Goal: Information Seeking & Learning: Learn about a topic

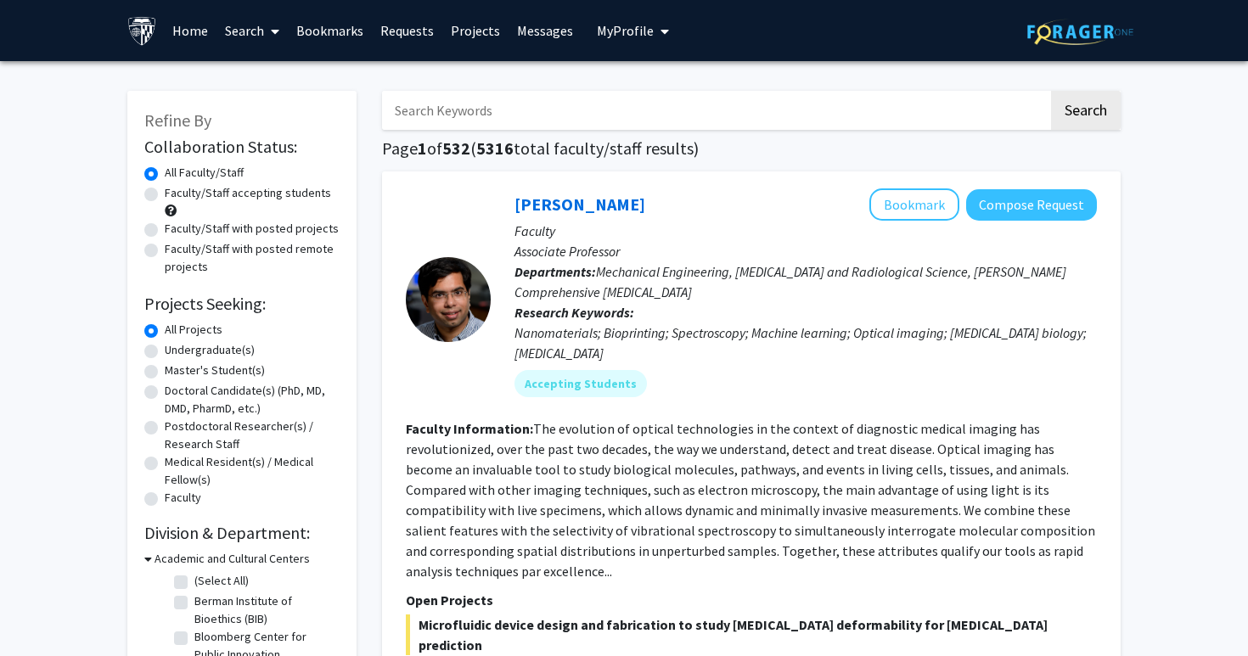
click at [643, 34] on span "My Profile" at bounding box center [625, 30] width 57 height 17
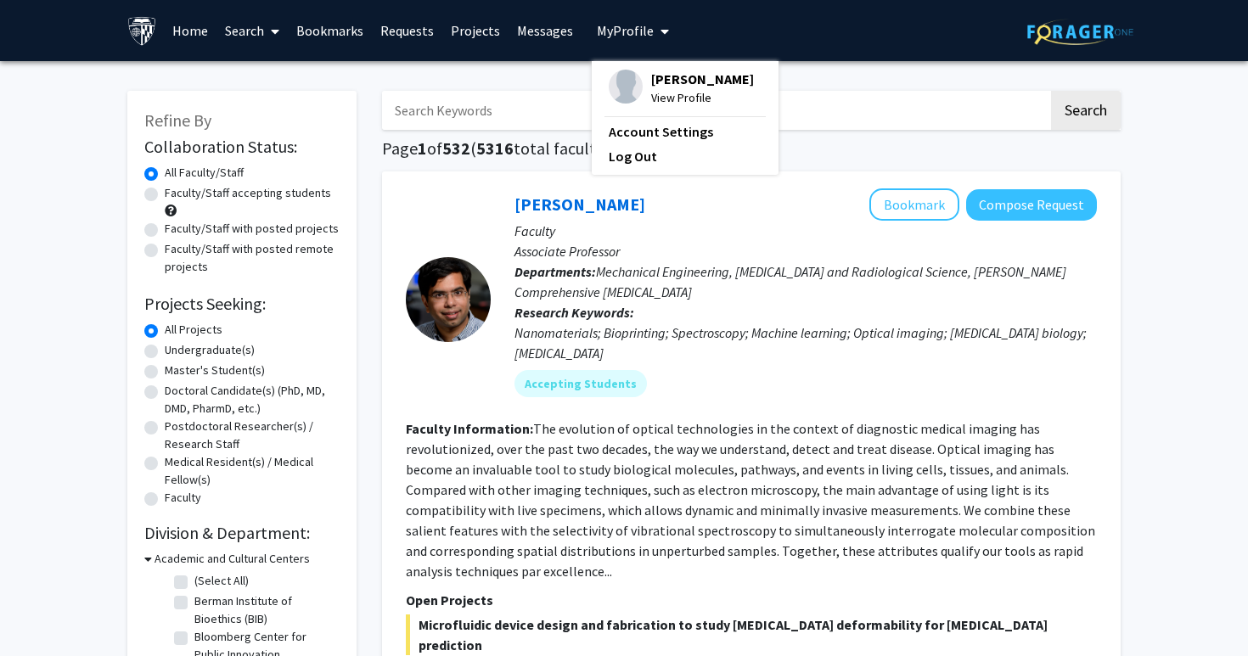
click at [643, 34] on span "My Profile" at bounding box center [625, 30] width 57 height 17
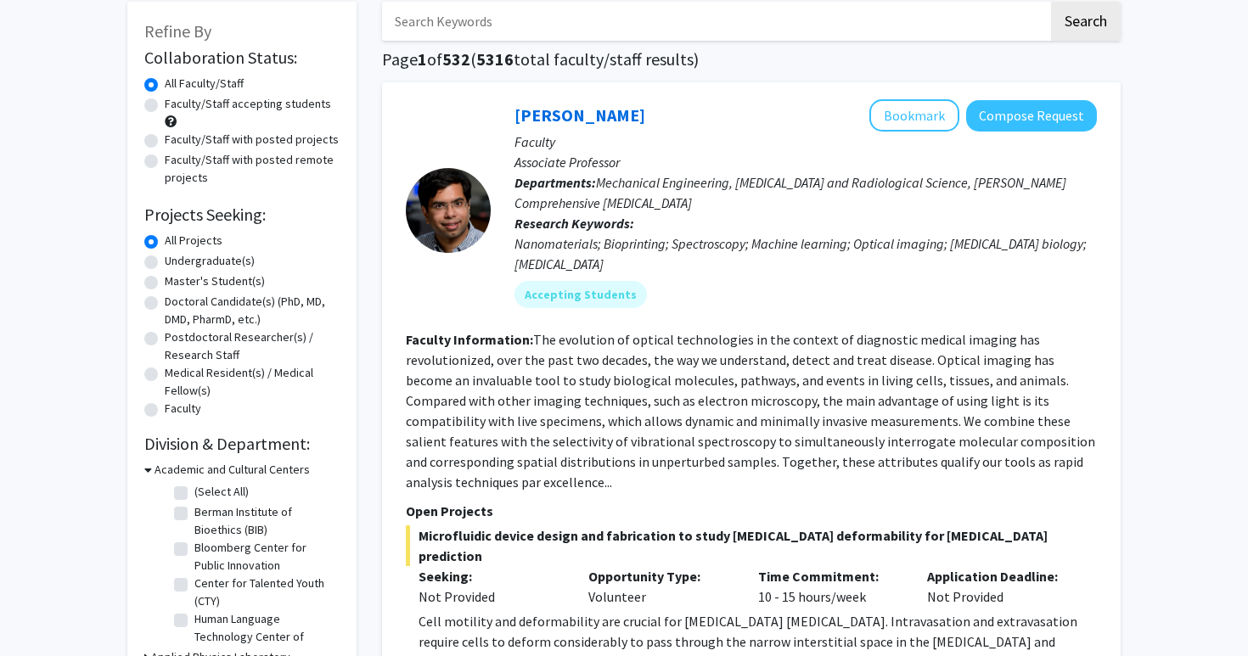
scroll to position [110, 0]
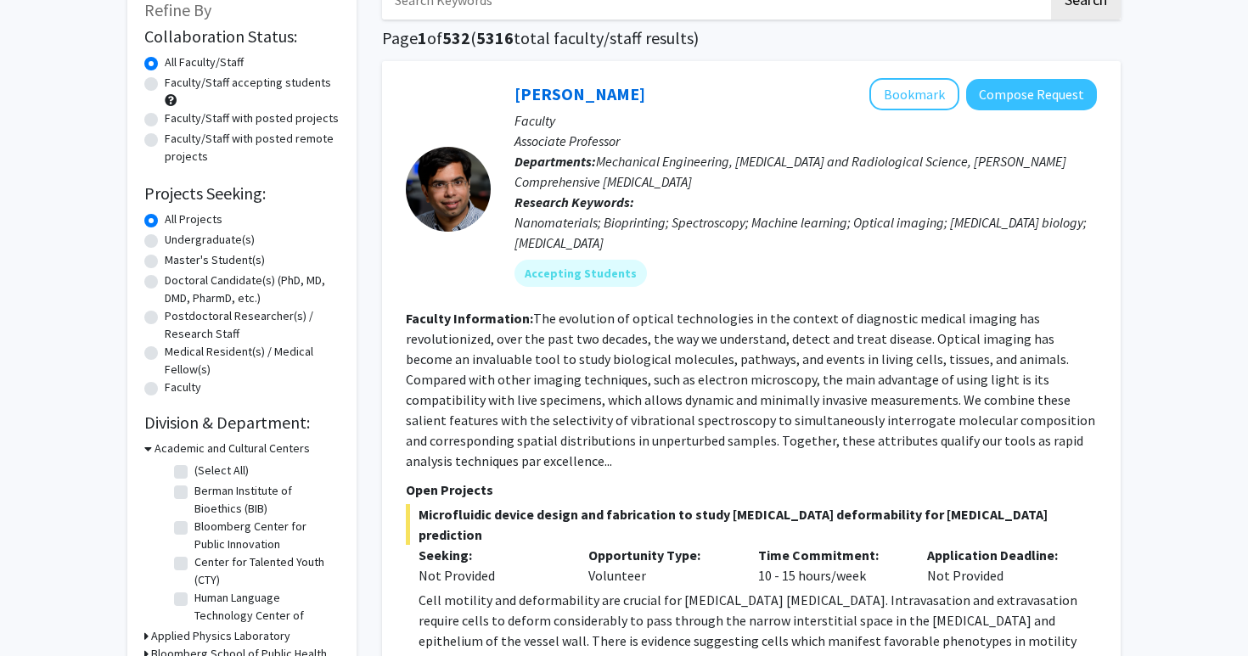
click at [219, 233] on label "Undergraduate(s)" at bounding box center [210, 240] width 90 height 18
click at [176, 233] on input "Undergraduate(s)" at bounding box center [170, 236] width 11 height 11
radio input "true"
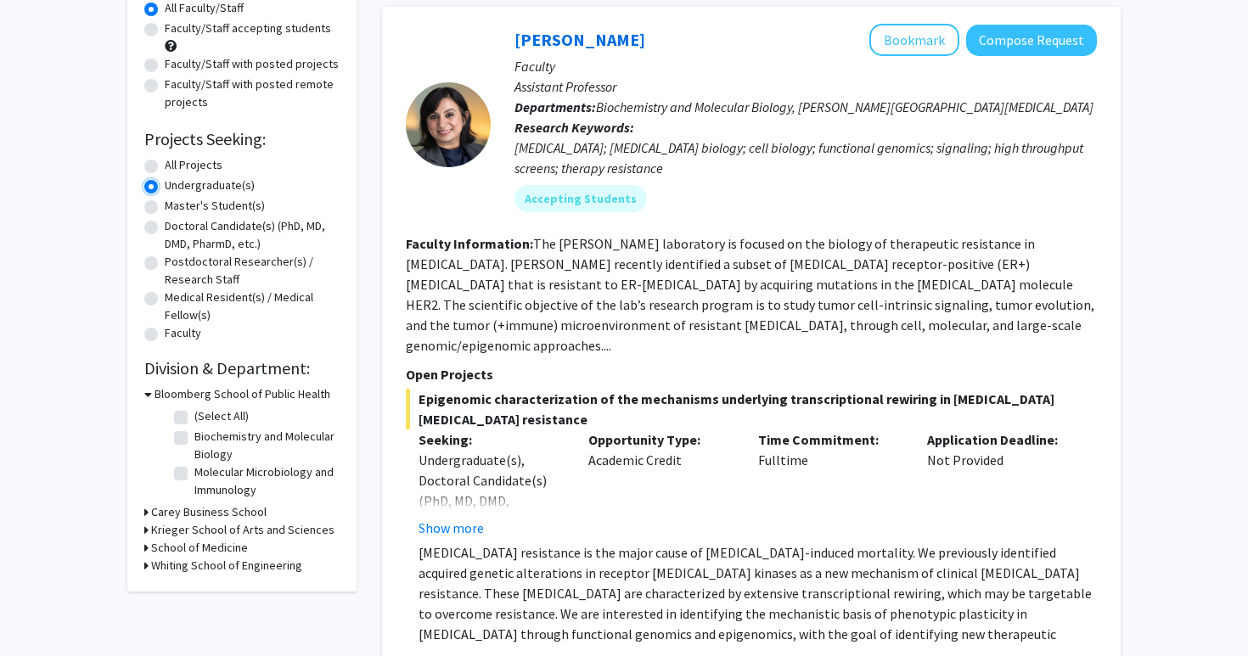
scroll to position [173, 0]
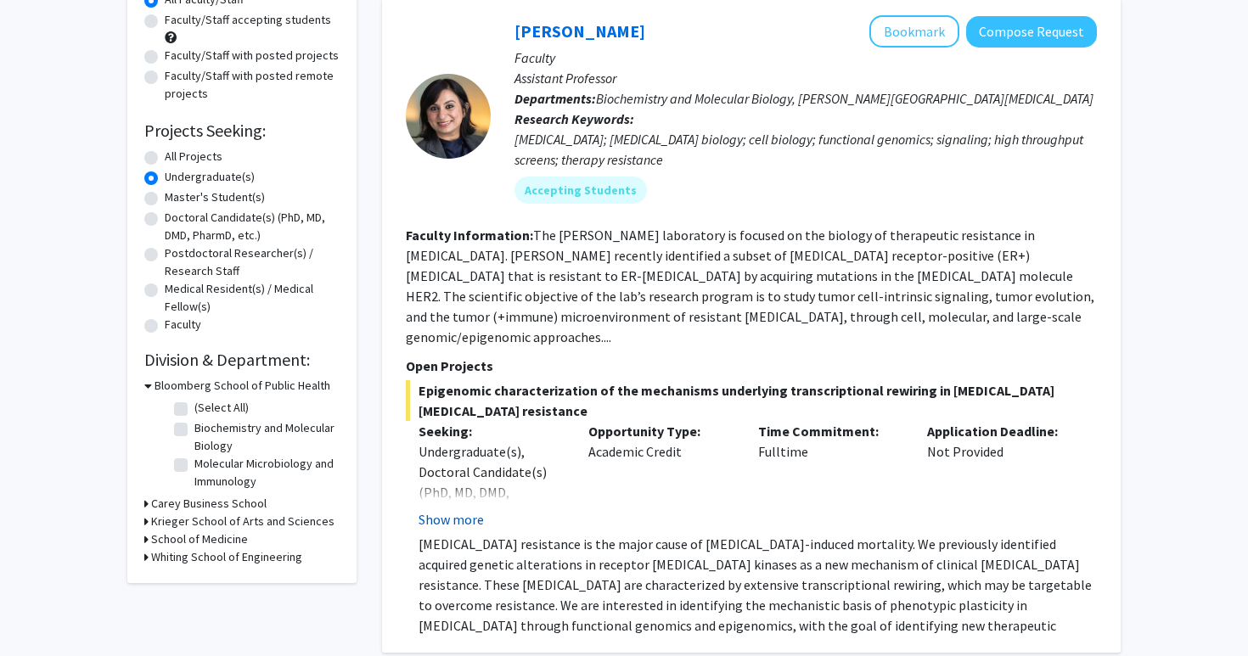
click at [465, 509] on button "Show more" at bounding box center [450, 519] width 65 height 20
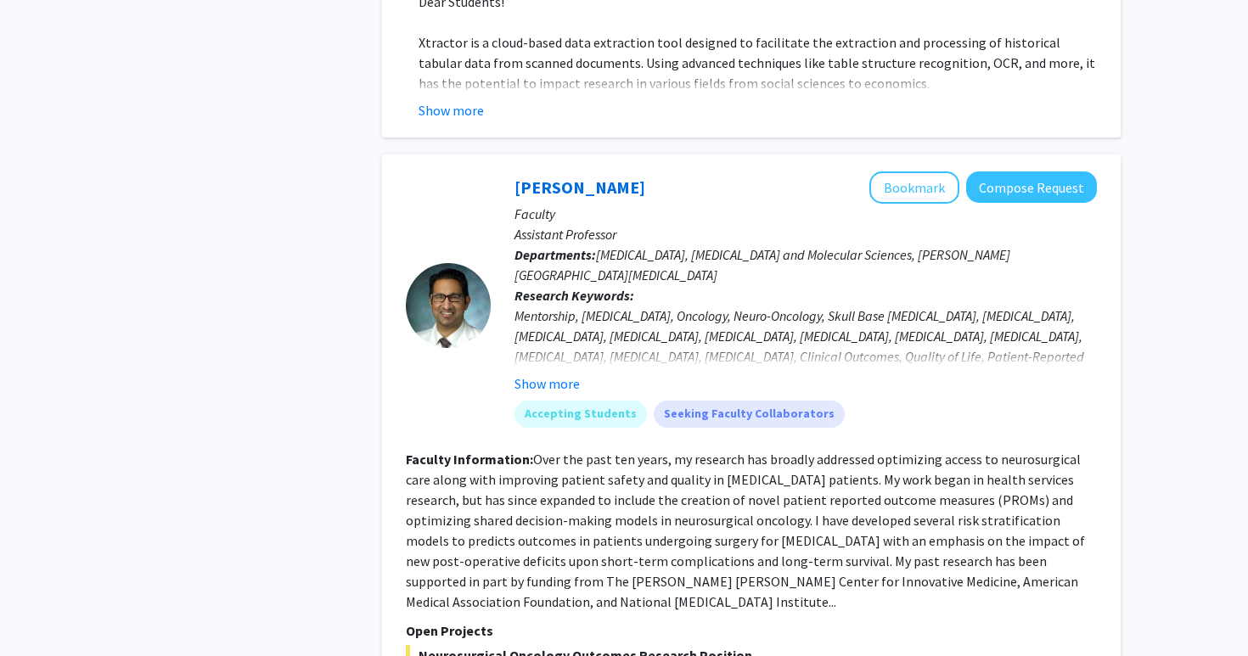
scroll to position [1604, 0]
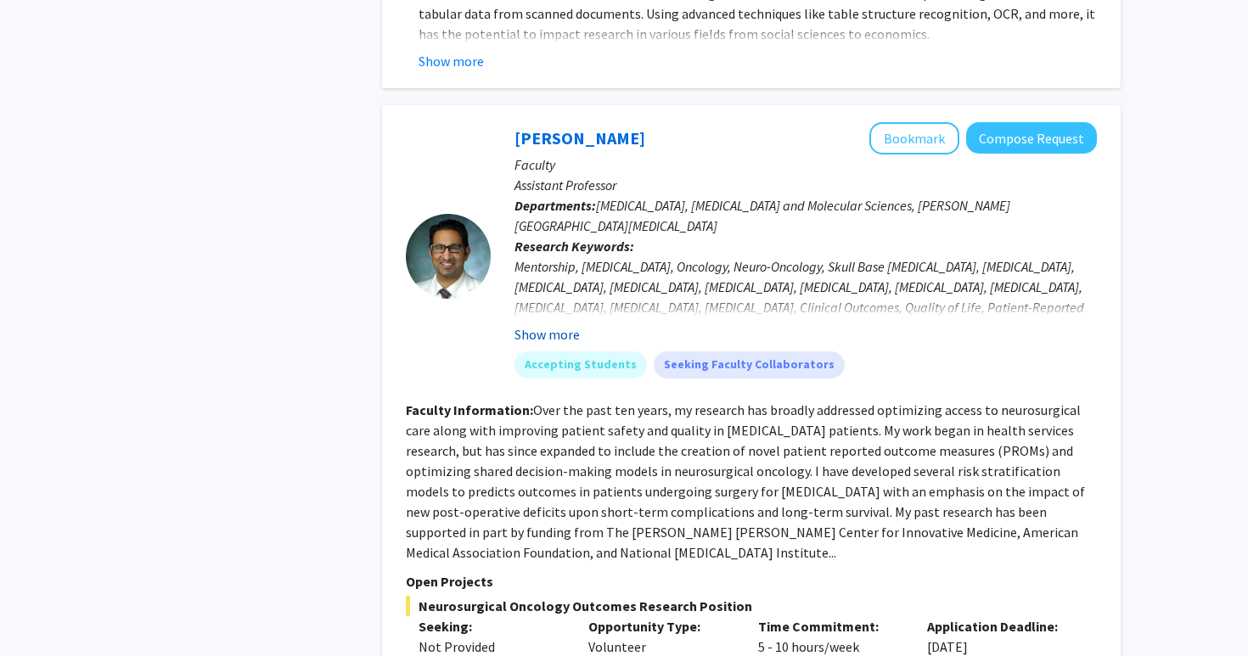
click at [572, 324] on button "Show more" at bounding box center [546, 334] width 65 height 20
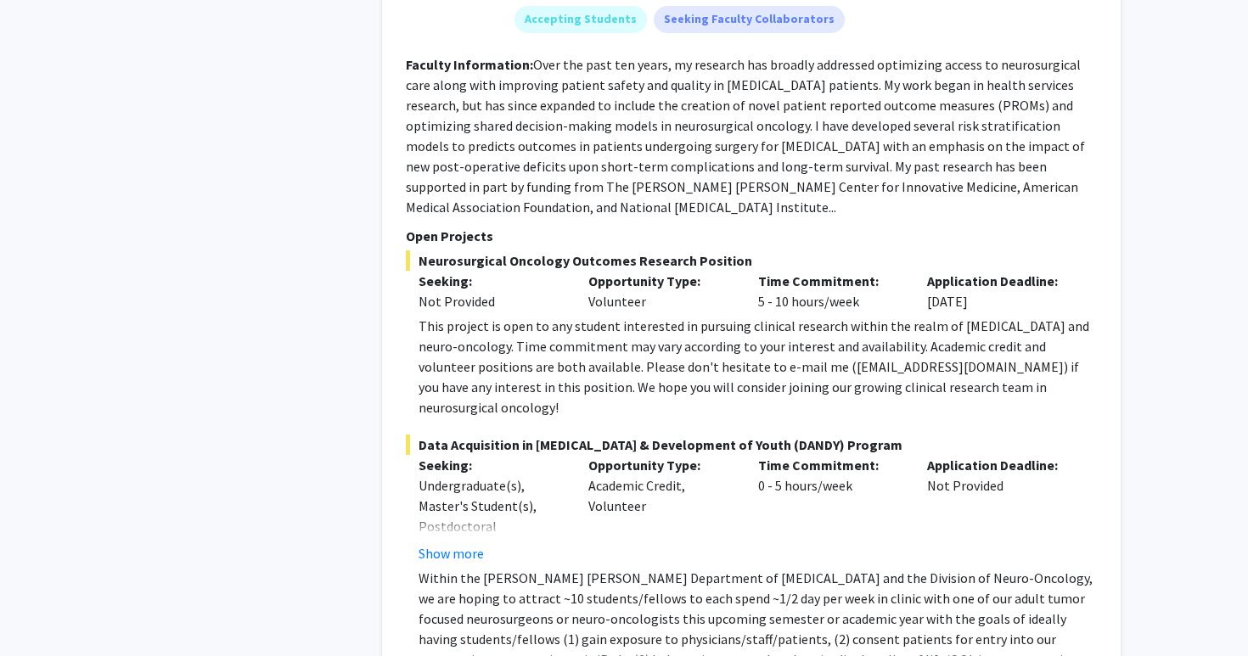
scroll to position [2012, 0]
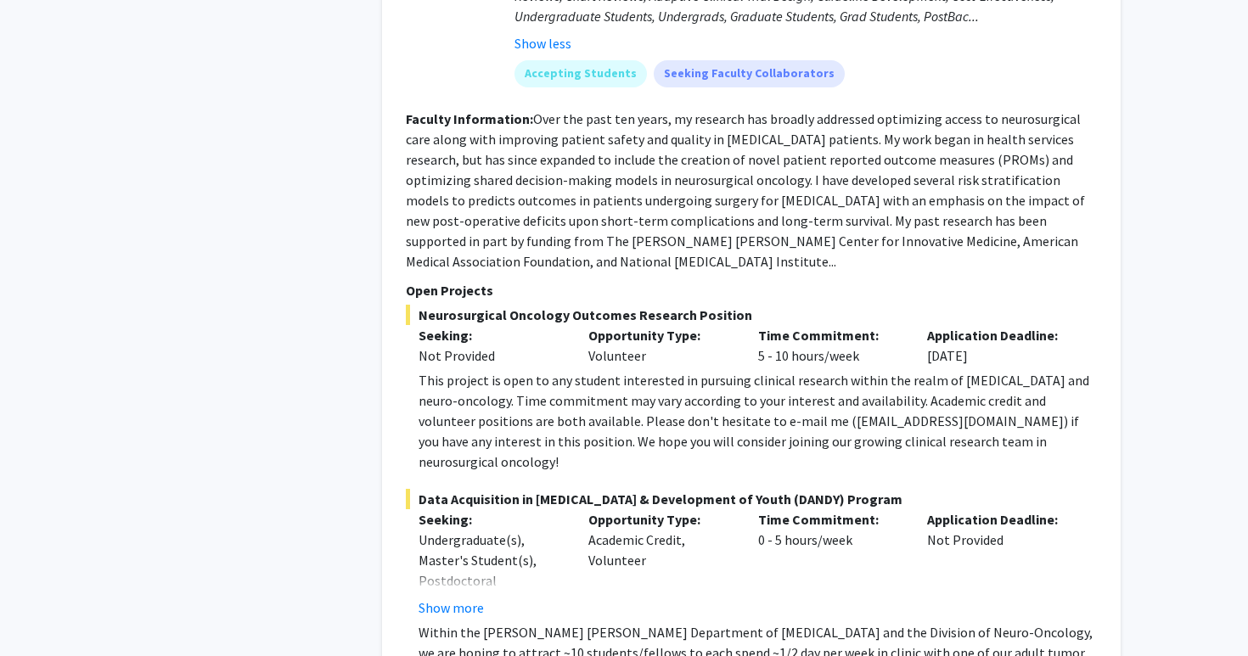
scroll to position [1954, 0]
click at [463, 599] on button "Show more" at bounding box center [450, 609] width 65 height 20
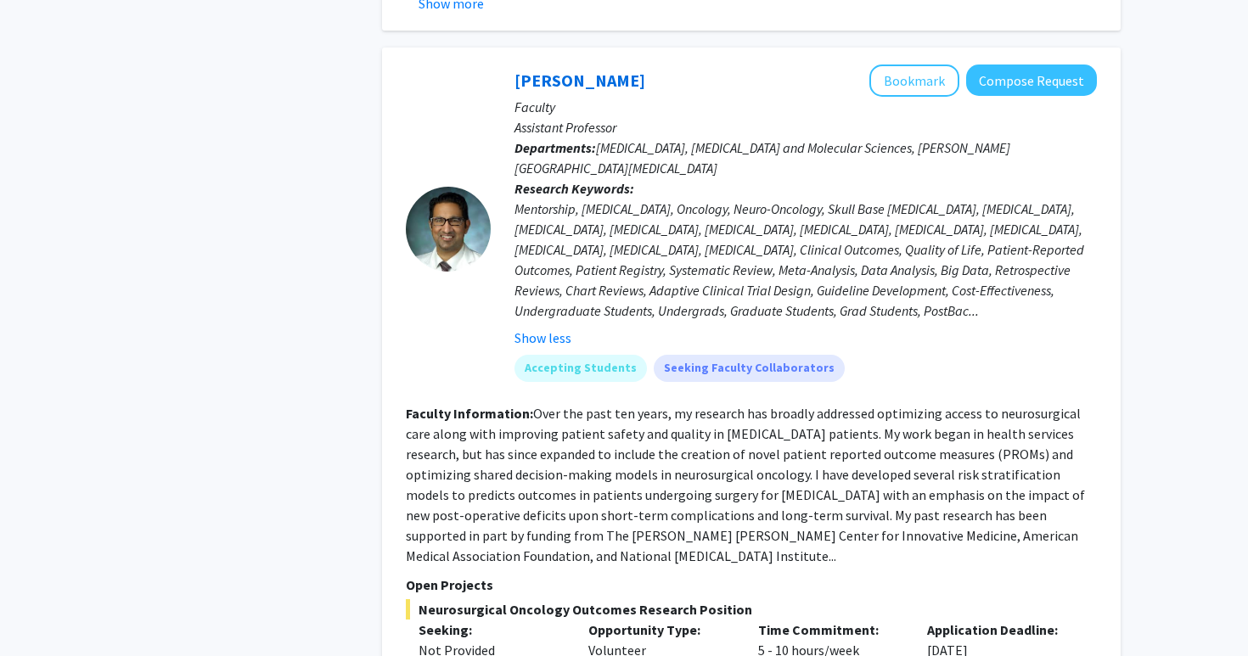
scroll to position [1624, 0]
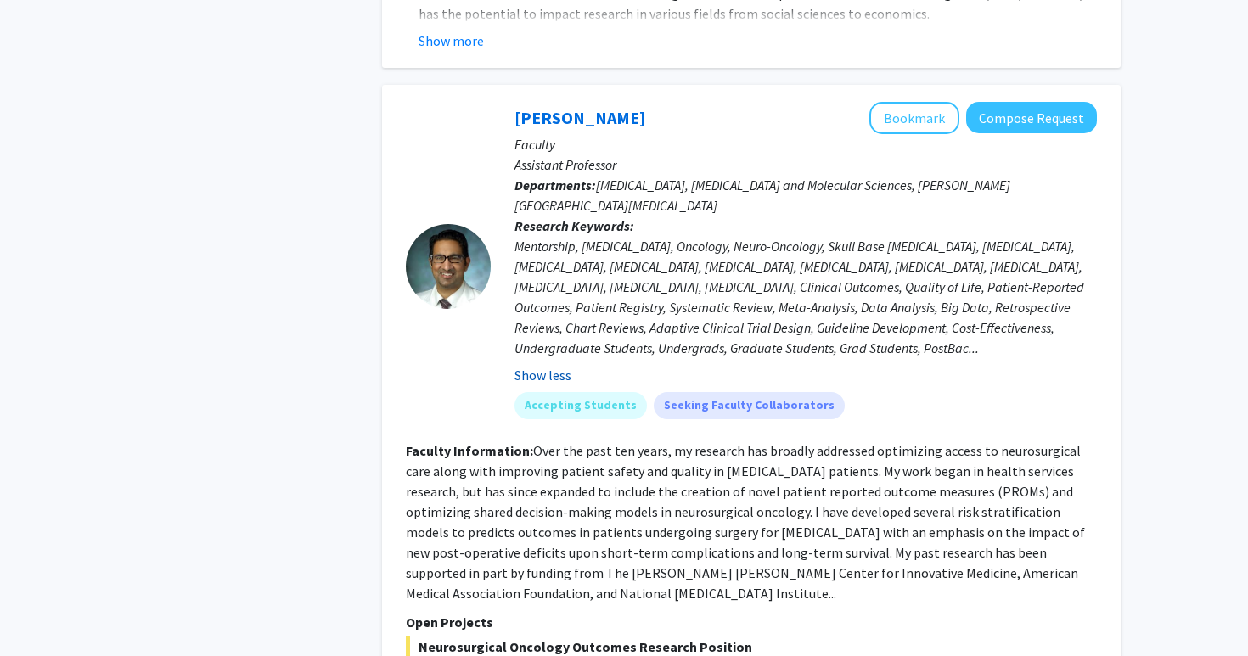
click at [554, 365] on button "Show less" at bounding box center [542, 375] width 57 height 20
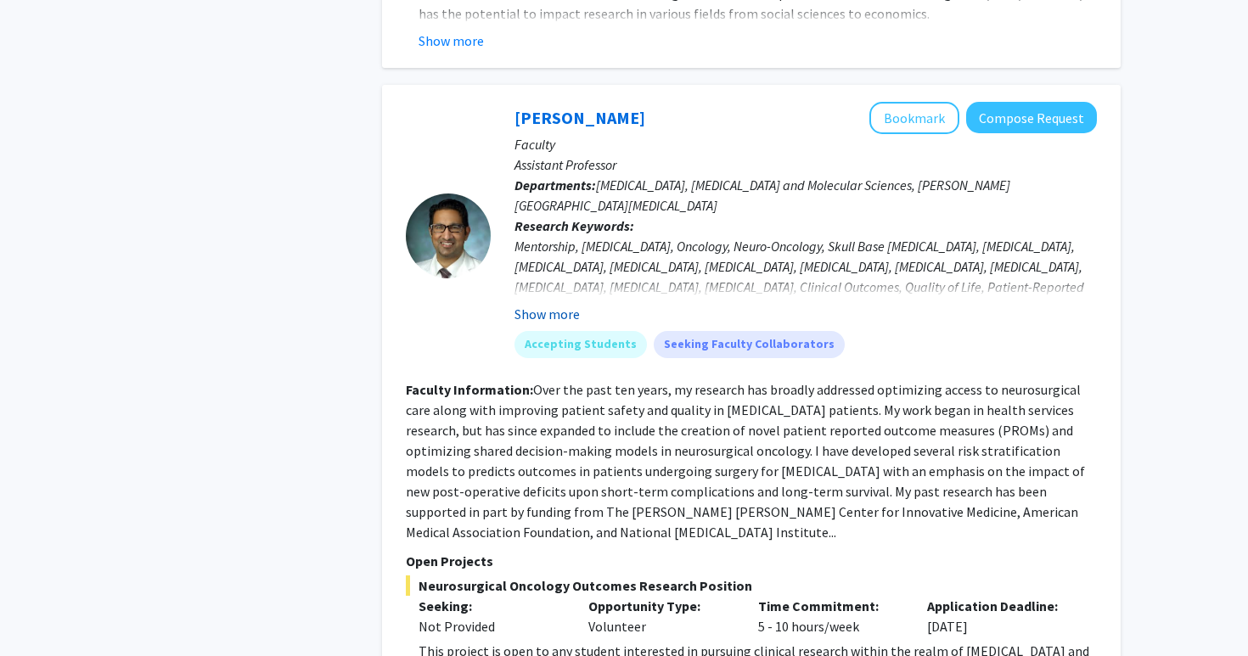
click at [539, 304] on button "Show more" at bounding box center [546, 314] width 65 height 20
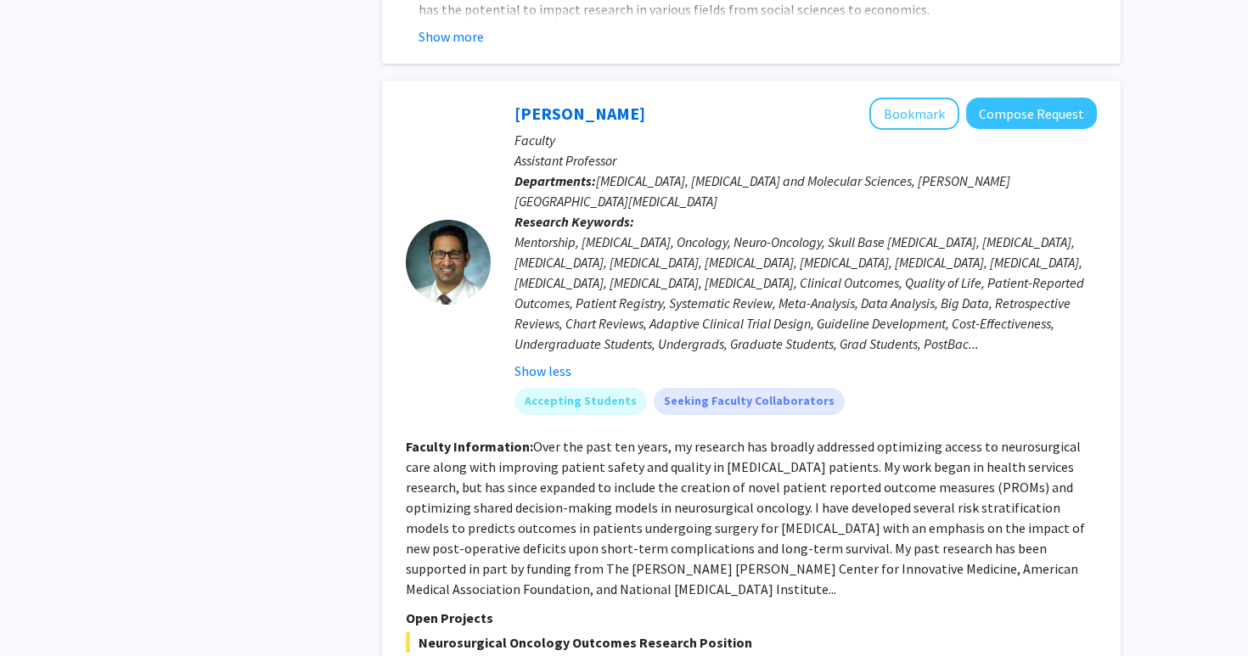
scroll to position [1493, 0]
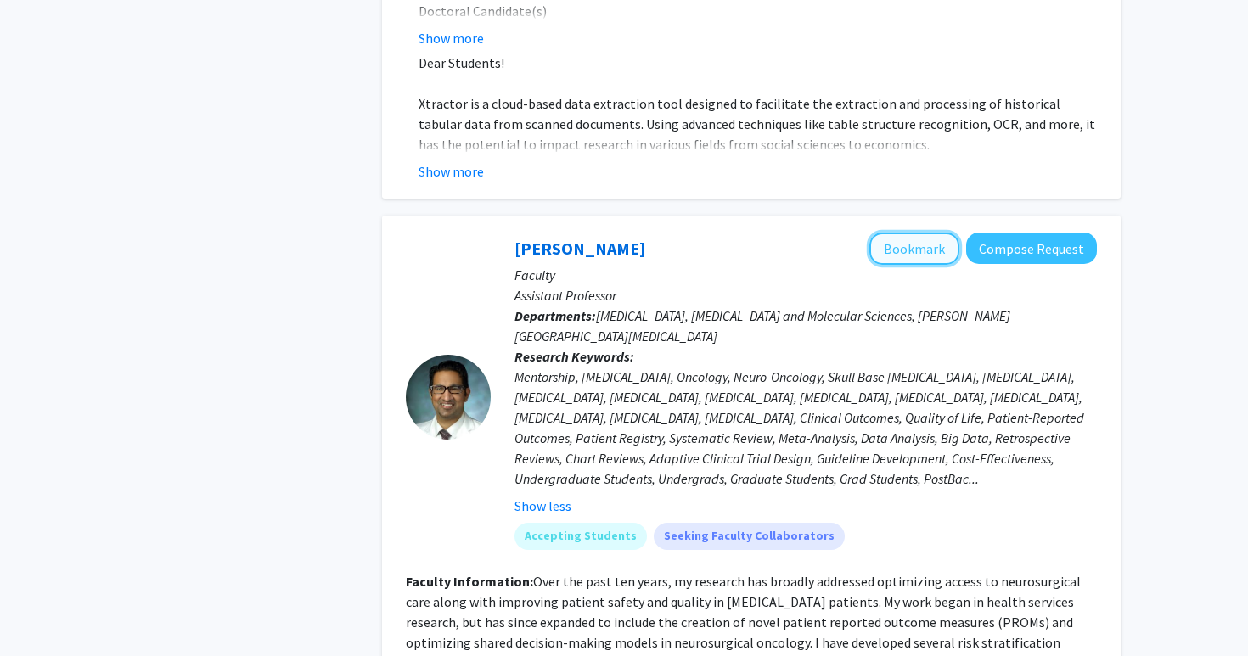
click at [892, 233] on button "Bookmark" at bounding box center [914, 249] width 90 height 32
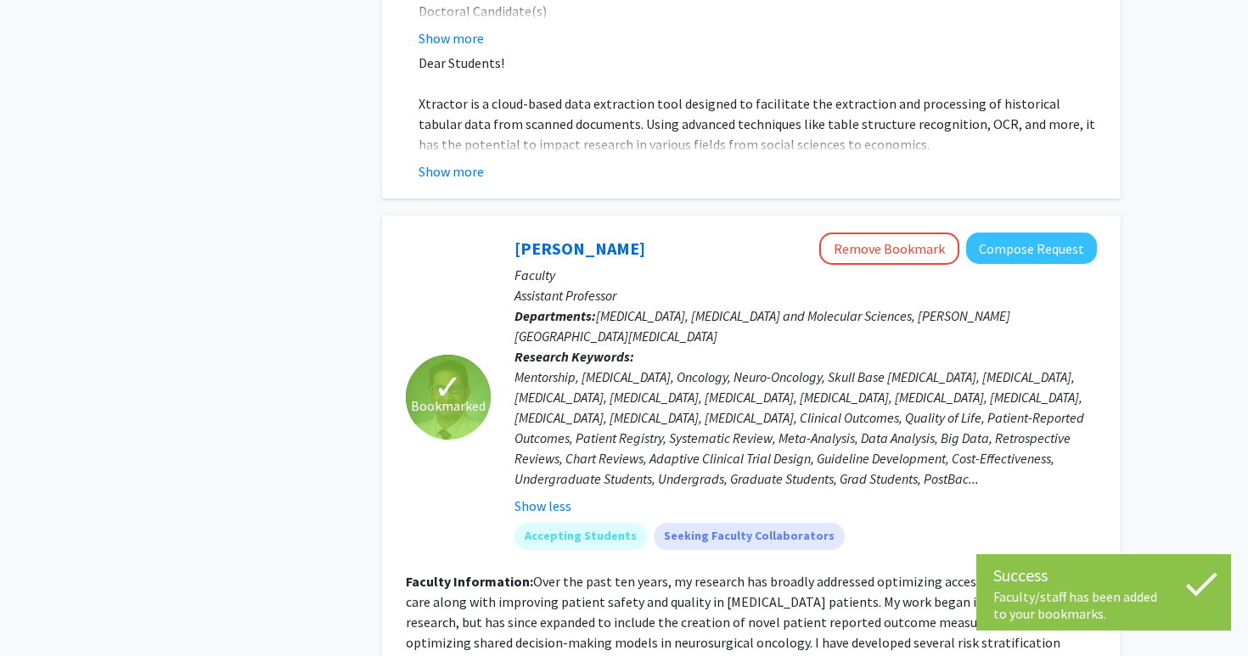
click at [1077, 594] on div "Faculty/staff has been added to your bookmarks." at bounding box center [1103, 605] width 221 height 34
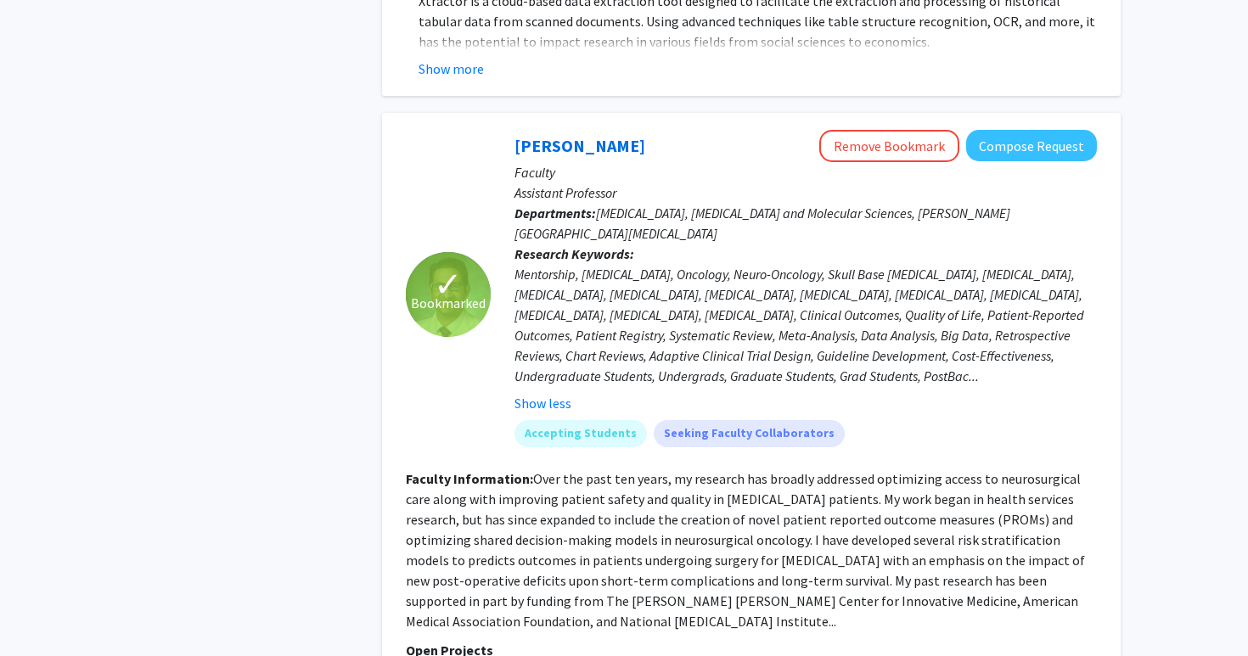
scroll to position [1531, 0]
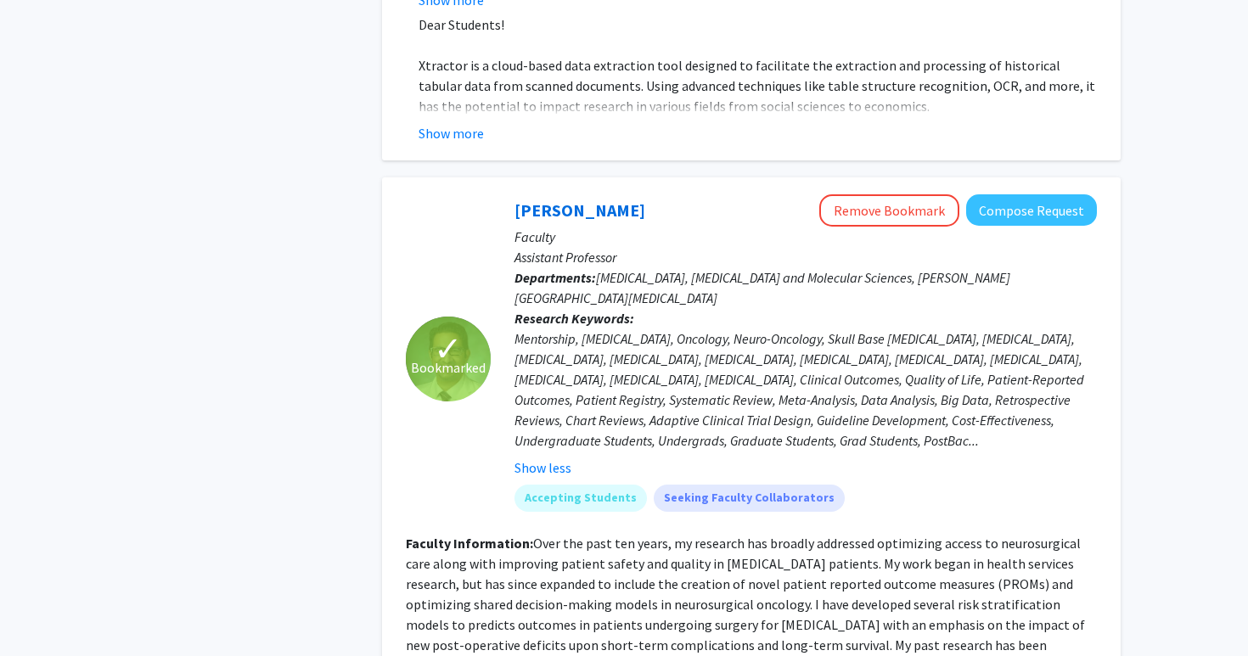
click at [531, 227] on p "Faculty" at bounding box center [805, 237] width 582 height 20
drag, startPoint x: 509, startPoint y: 132, endPoint x: 649, endPoint y: 132, distance: 140.1
click at [649, 194] on div "[PERSON_NAME] Remove Bookmark Compose Request Faculty Assistant Professor Depar…" at bounding box center [794, 359] width 606 height 330
click at [657, 227] on p "Faculty" at bounding box center [805, 237] width 582 height 20
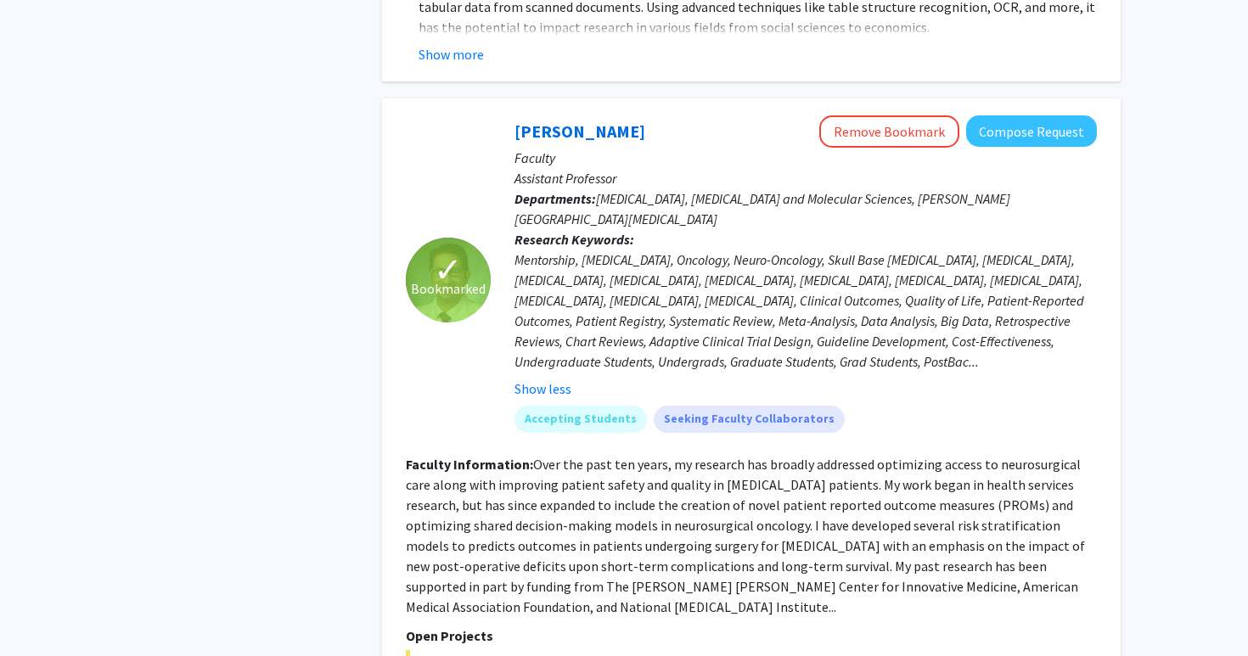
click at [723, 250] on div "Mentorship, [MEDICAL_DATA], Oncology, Neuro-Oncology, Skull Base [MEDICAL_DATA]…" at bounding box center [805, 311] width 582 height 122
click at [877, 379] on div "Show less" at bounding box center [805, 389] width 582 height 20
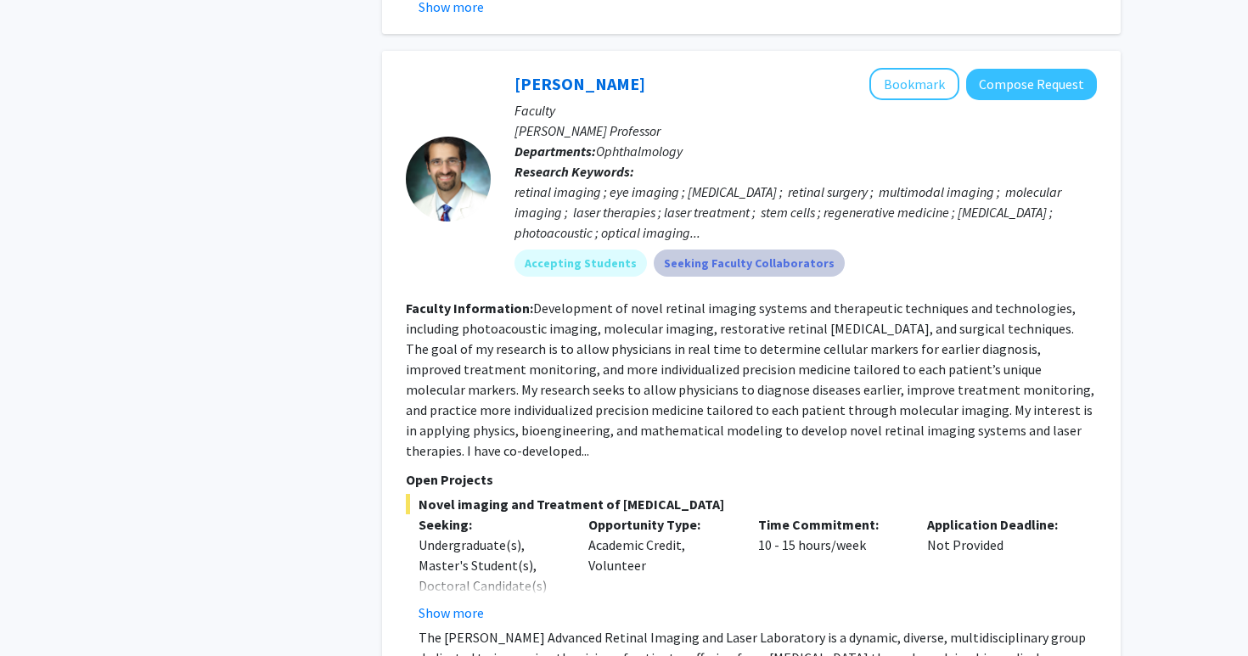
scroll to position [5639, 0]
